Goal: Information Seeking & Learning: Check status

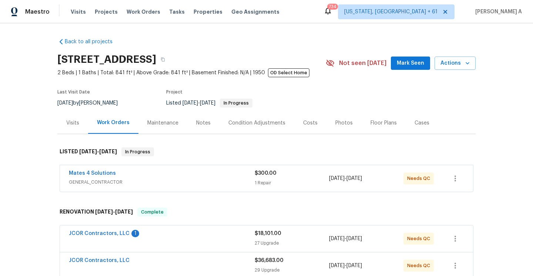
scroll to position [70, 0]
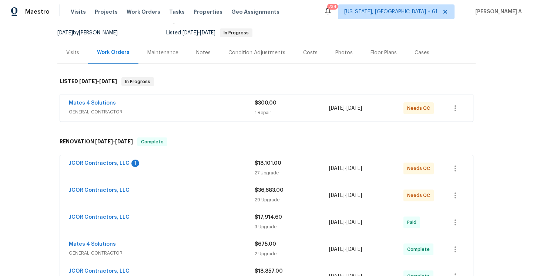
click at [171, 100] on div "Mates 4 Solutions" at bounding box center [162, 104] width 186 height 9
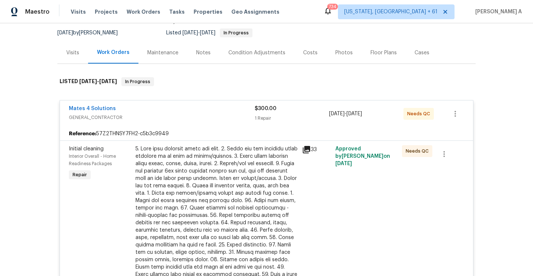
click at [174, 114] on span "GENERAL_CONTRACTOR" at bounding box center [162, 117] width 186 height 7
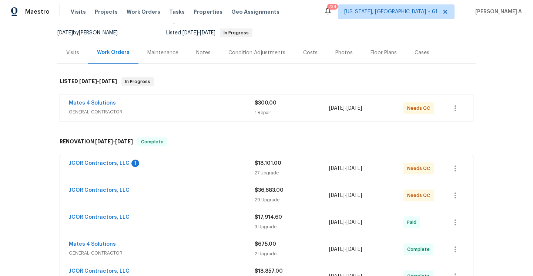
click at [77, 57] on div "Visits" at bounding box center [72, 53] width 31 height 22
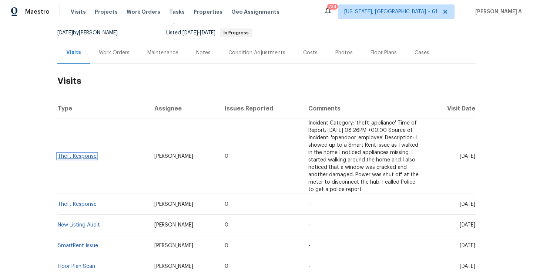
click at [86, 154] on link "Theft Response" at bounding box center [77, 156] width 39 height 5
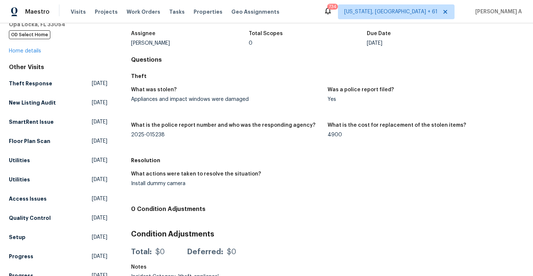
scroll to position [84, 0]
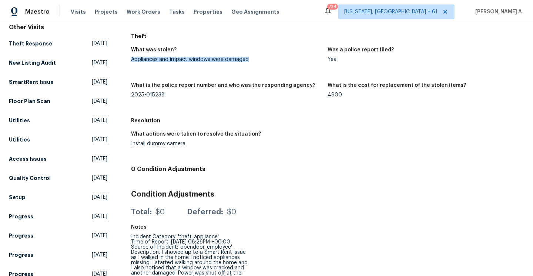
drag, startPoint x: 132, startPoint y: 60, endPoint x: 249, endPoint y: 59, distance: 116.9
click at [249, 59] on div "Appliances and impact windows were damaged" at bounding box center [226, 59] width 191 height 5
copy div "Appliances and impact windows were damaged"
